Goal: Manage account settings

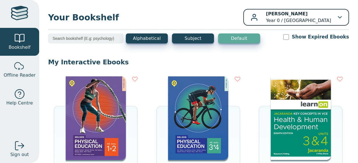
click at [318, 13] on p "[PERSON_NAME] Year 0 / [GEOGRAPHIC_DATA]" at bounding box center [298, 17] width 65 height 13
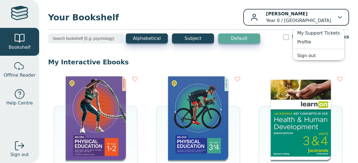
click at [320, 17] on p "Mitchell Burrows Year 0 / Fairhills High School" at bounding box center [298, 17] width 65 height 13
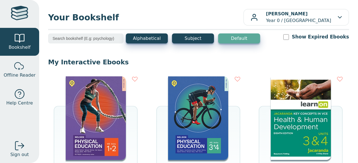
click at [94, 40] on input "search" at bounding box center [85, 39] width 75 height 10
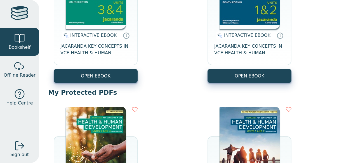
scroll to position [28, 0]
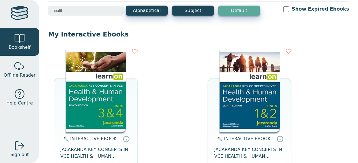
drag, startPoint x: 72, startPoint y: 10, endPoint x: 0, endPoint y: 1, distance: 72.7
click at [9, 2] on div "Bookshelf Offline Reader Help Centre Sign out Your Bookshelf Mitchell Burrows P…" at bounding box center [179, 81] width 358 height 163
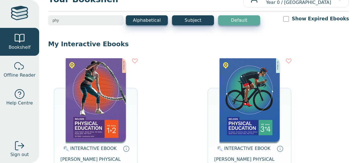
scroll to position [0, 0]
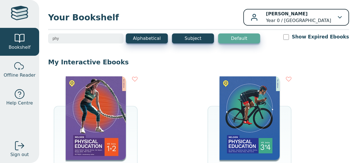
type input "phy"
click at [329, 18] on div "Mitchell Burrows Year 0 / Fairhills High School" at bounding box center [295, 17] width 91 height 13
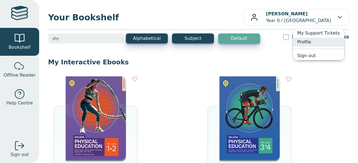
click at [306, 40] on link "Profile" at bounding box center [317, 42] width 51 height 9
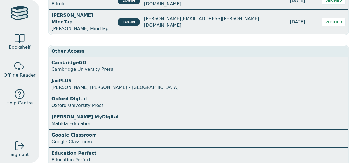
scroll to position [265, 0]
